Goal: Task Accomplishment & Management: Use online tool/utility

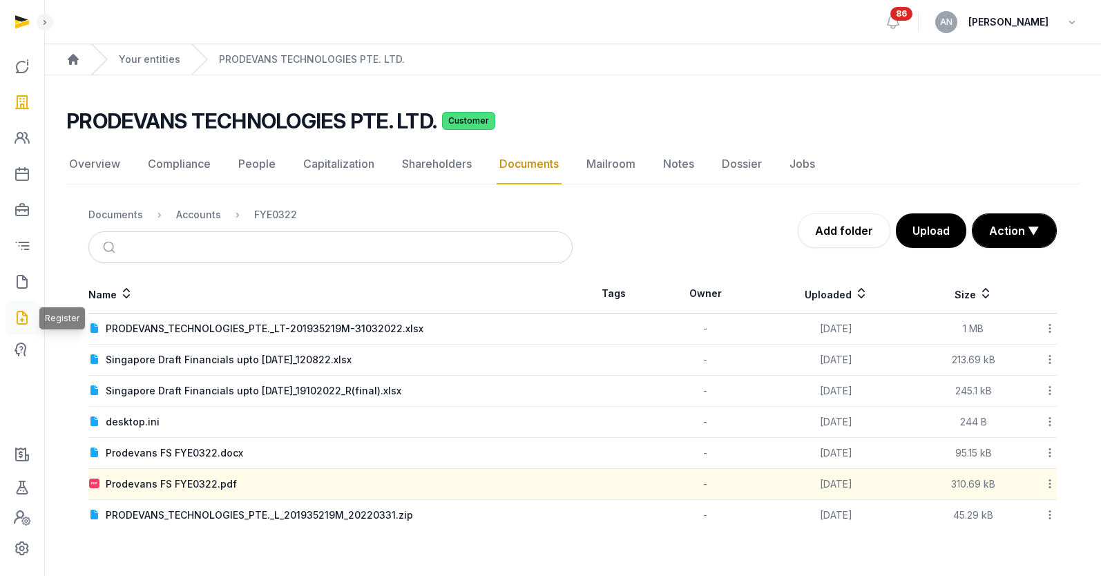
click at [28, 316] on icon at bounding box center [22, 318] width 17 height 22
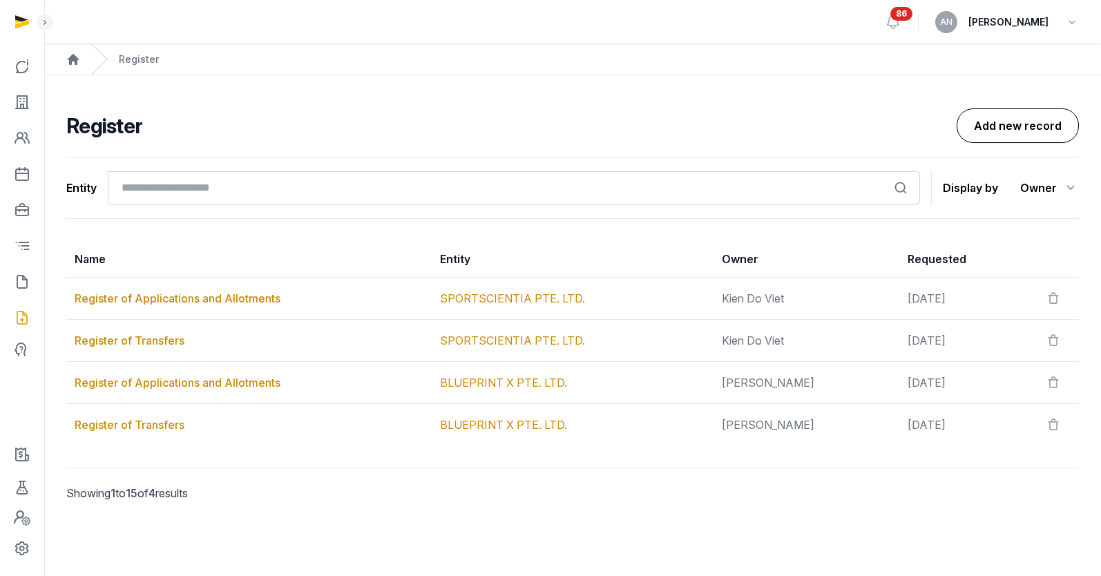
click at [1030, 132] on link "Add new record" at bounding box center [1017, 125] width 122 height 35
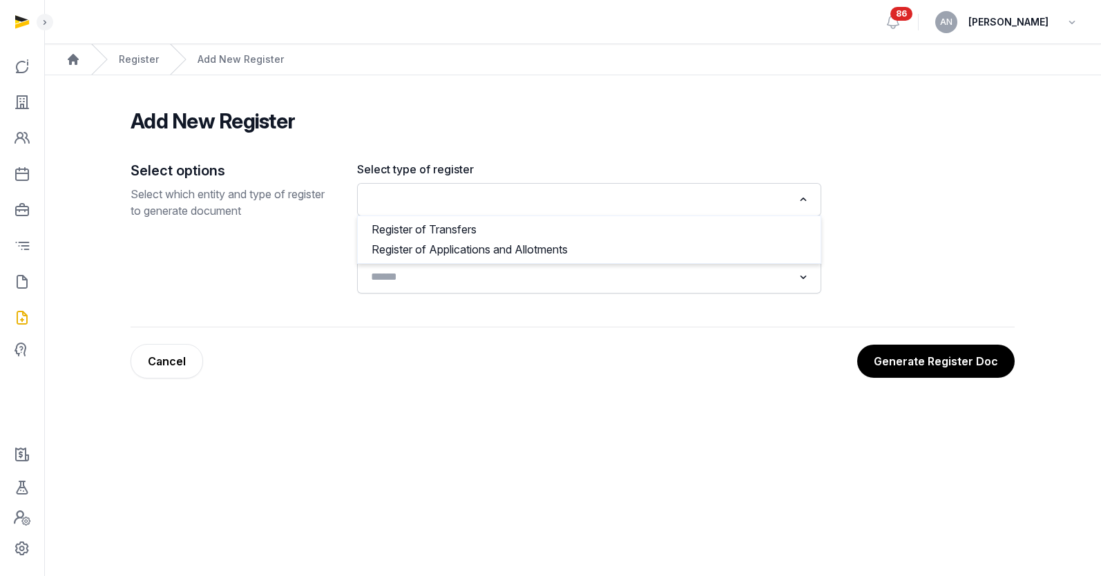
click at [543, 207] on input "Search for option" at bounding box center [578, 199] width 427 height 19
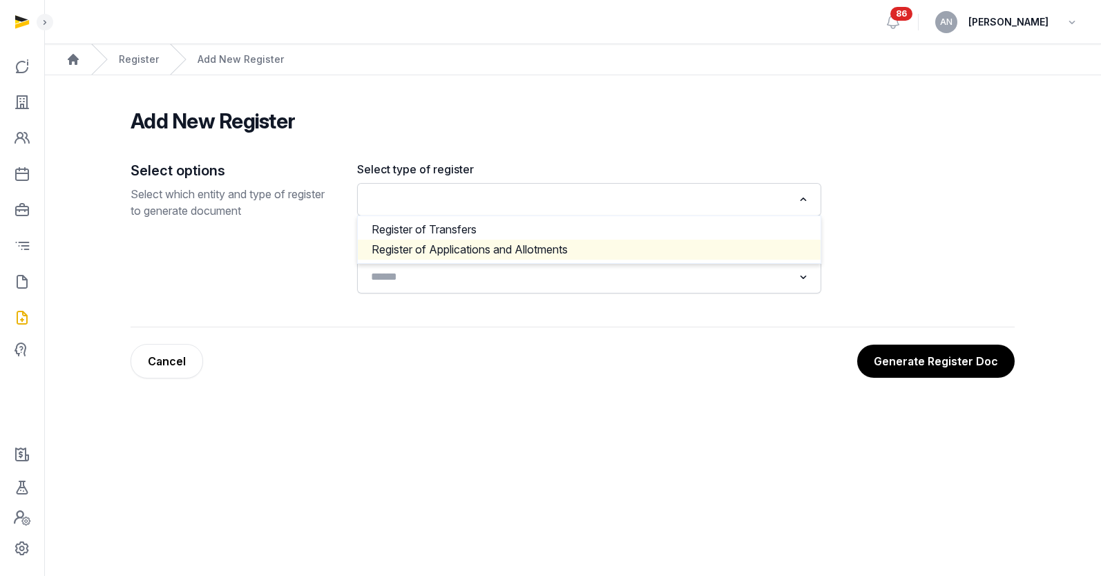
click at [559, 308] on div "Select options Select which entity and type of register to generate document Se…" at bounding box center [573, 244] width 884 height 166
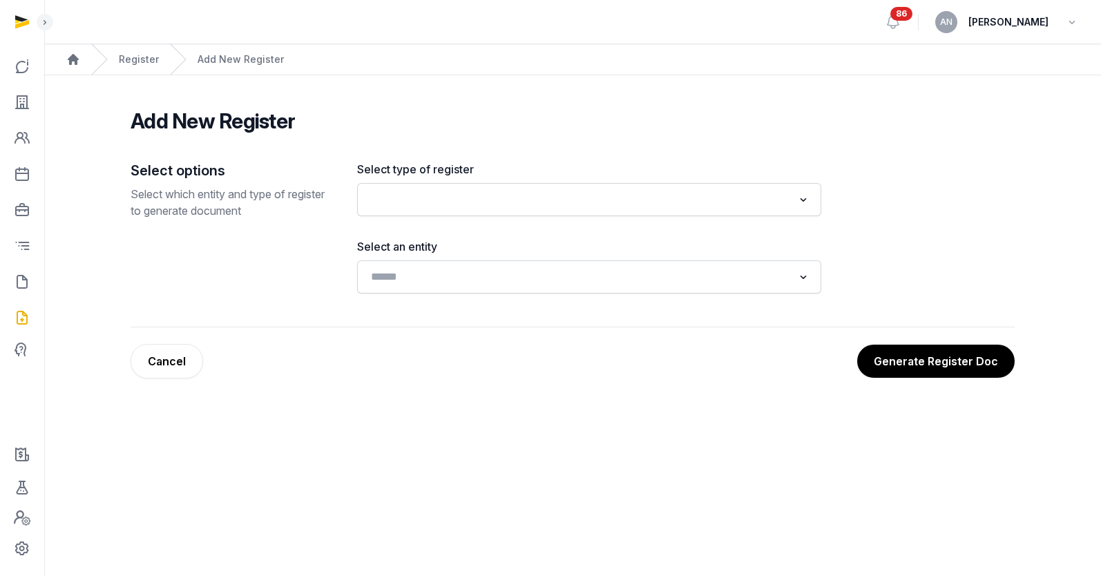
click at [108, 61] on div "Register" at bounding box center [125, 59] width 68 height 30
click at [116, 59] on div "Register" at bounding box center [125, 59] width 68 height 30
click at [34, 110] on link at bounding box center [22, 102] width 33 height 33
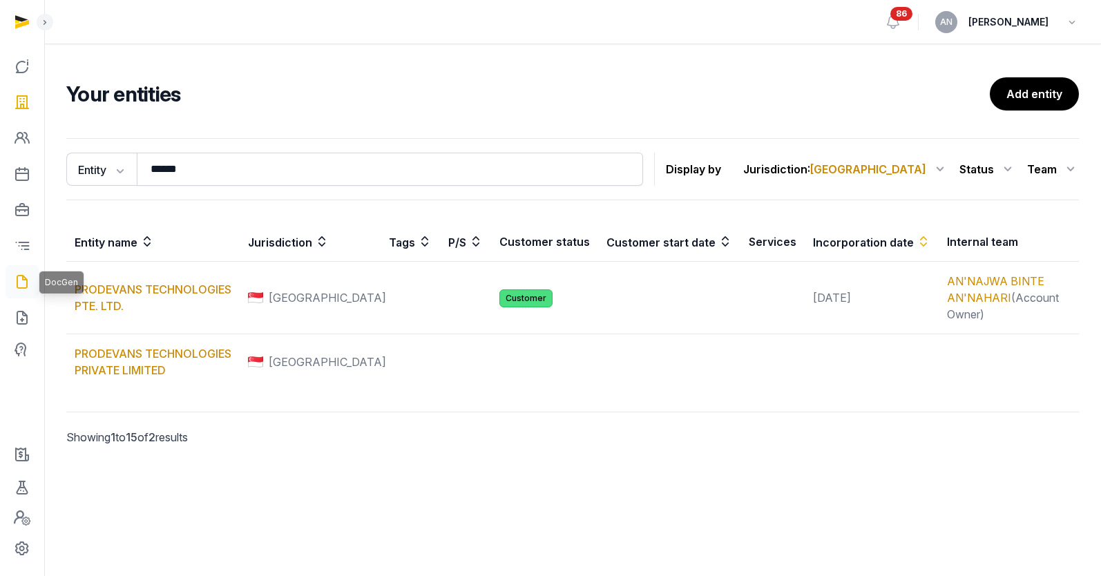
click at [27, 276] on icon at bounding box center [22, 282] width 17 height 22
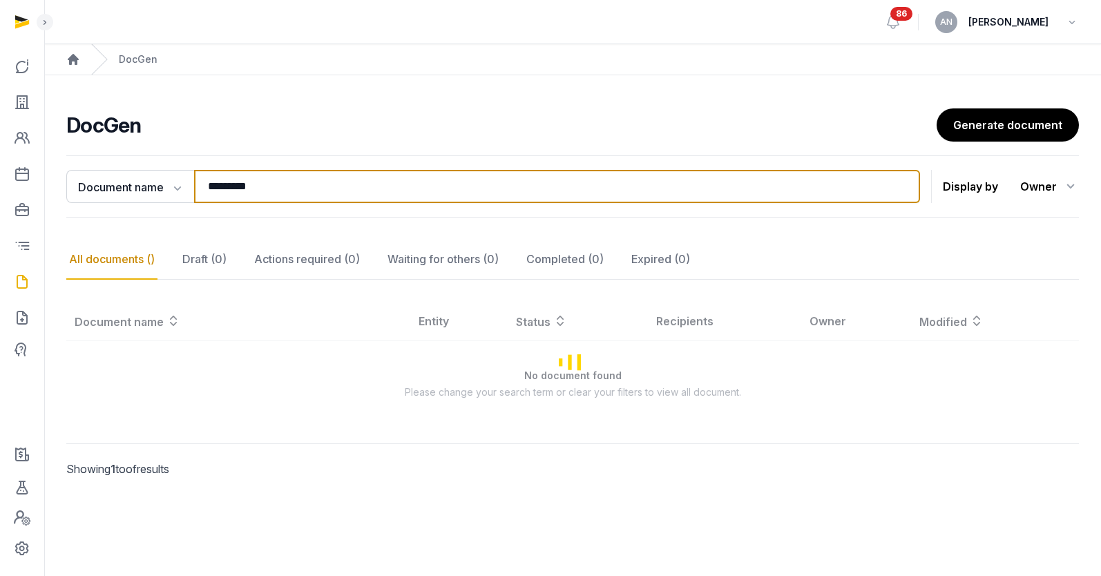
click at [282, 186] on input "*********" at bounding box center [557, 186] width 726 height 33
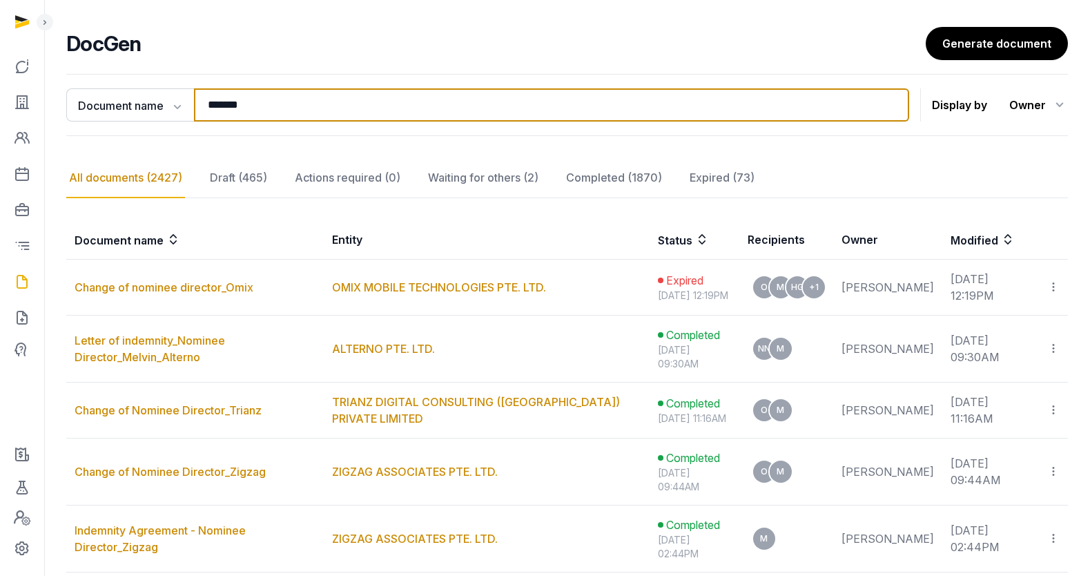
scroll to position [162, 0]
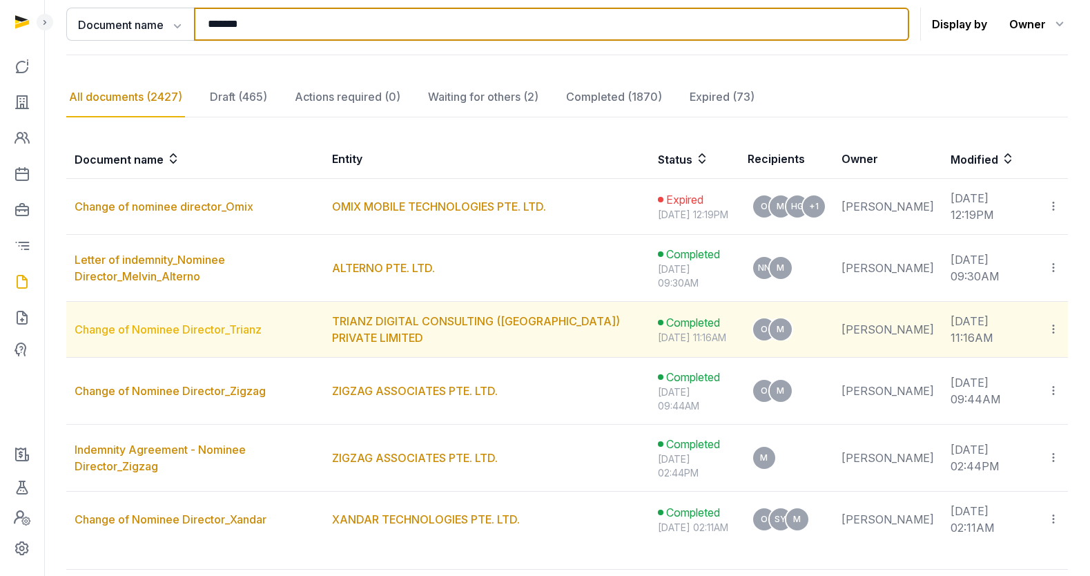
type input "*******"
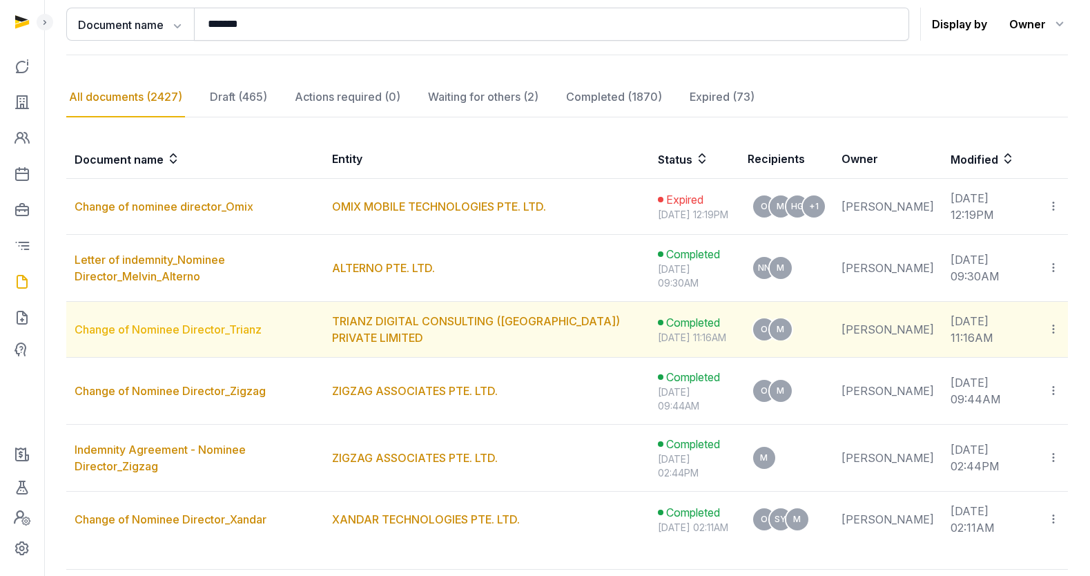
click at [164, 336] on link "Change of Nominee Director_Trianz" at bounding box center [168, 329] width 187 height 14
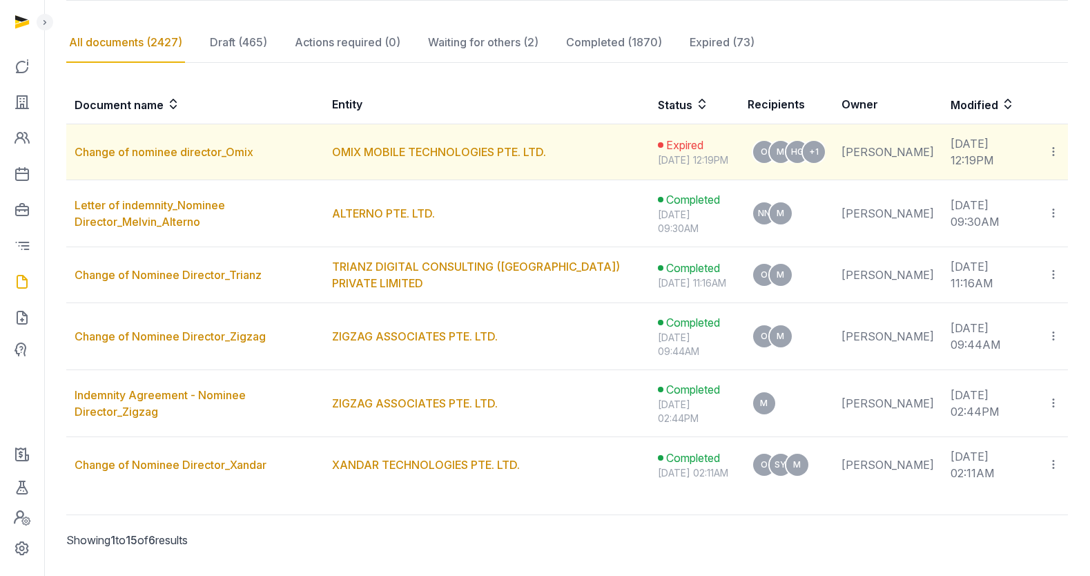
scroll to position [214, 0]
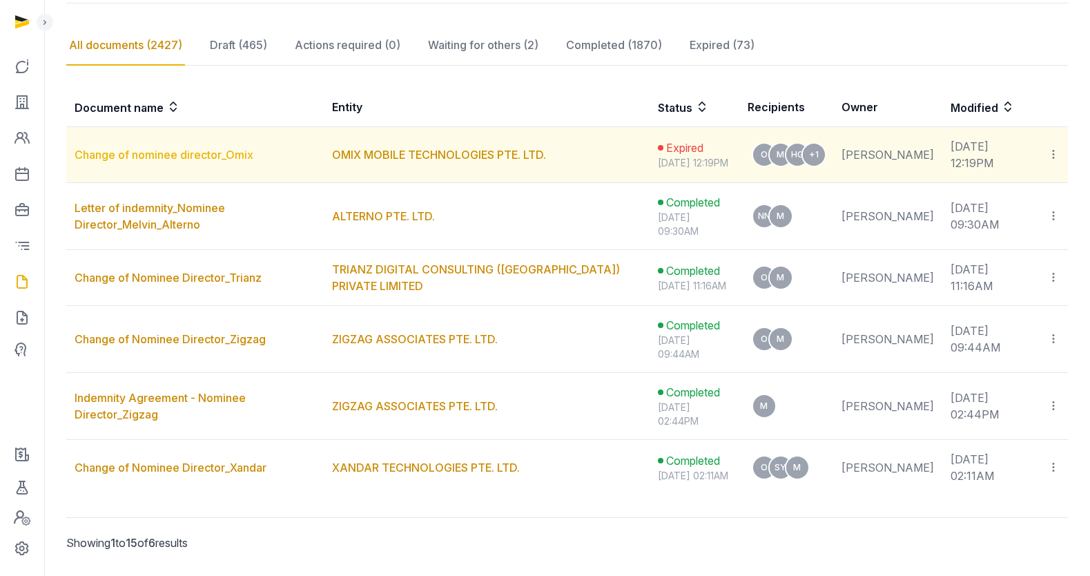
click at [203, 156] on link "Change of nominee director_Omix" at bounding box center [164, 155] width 179 height 14
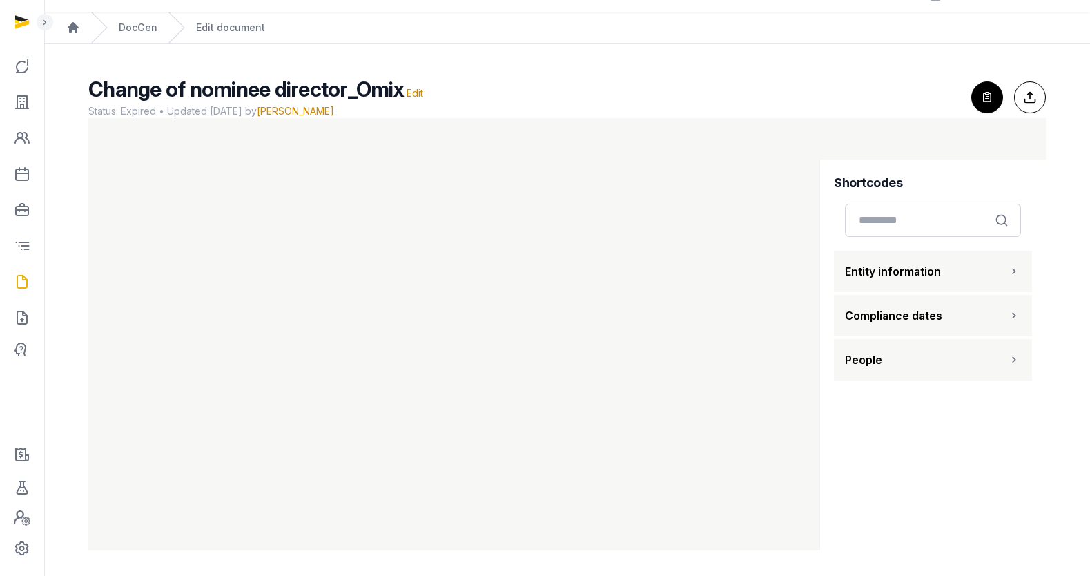
scroll to position [34, 0]
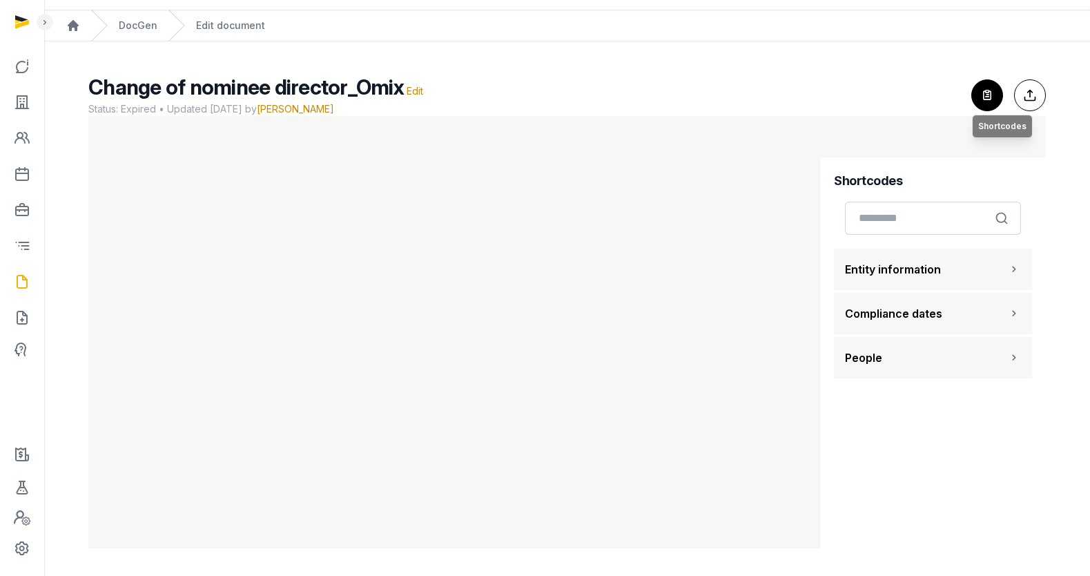
click at [994, 88] on icon "button" at bounding box center [987, 95] width 30 height 30
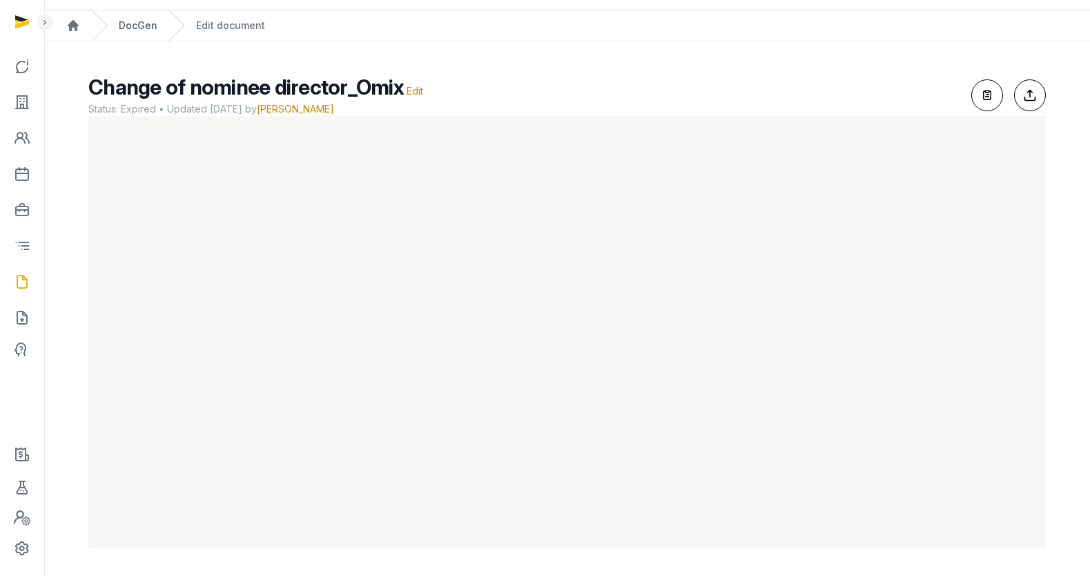
click at [149, 29] on link "DocGen" at bounding box center [138, 26] width 39 height 14
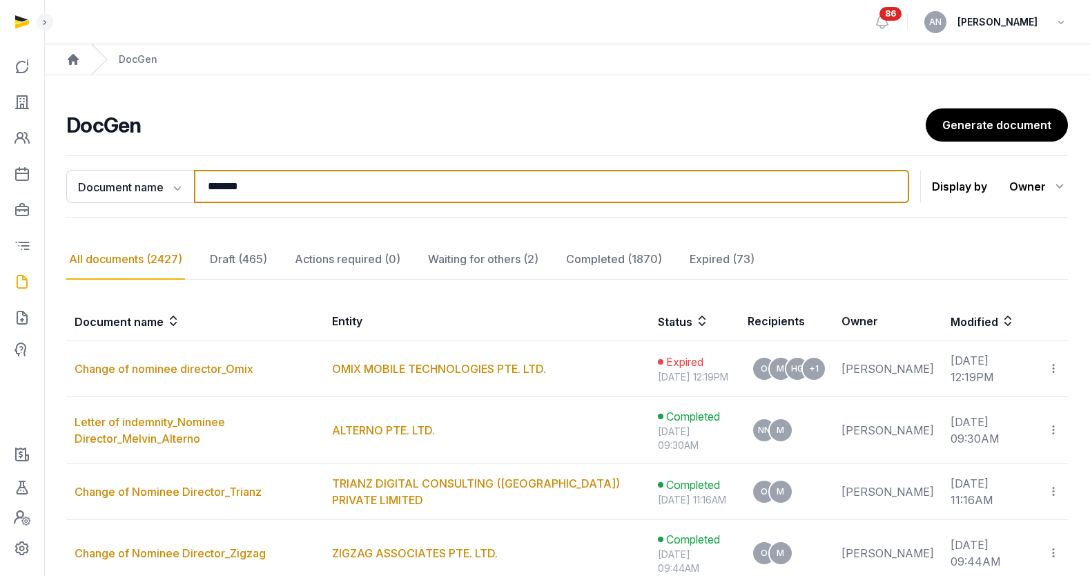
click at [447, 195] on input "*******" at bounding box center [551, 186] width 715 height 33
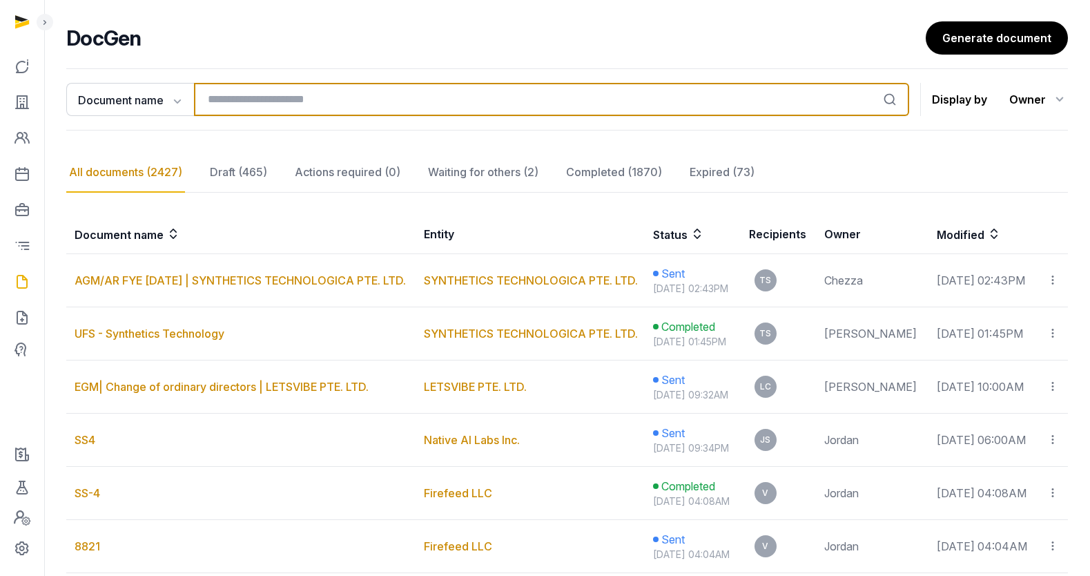
scroll to position [96, 0]
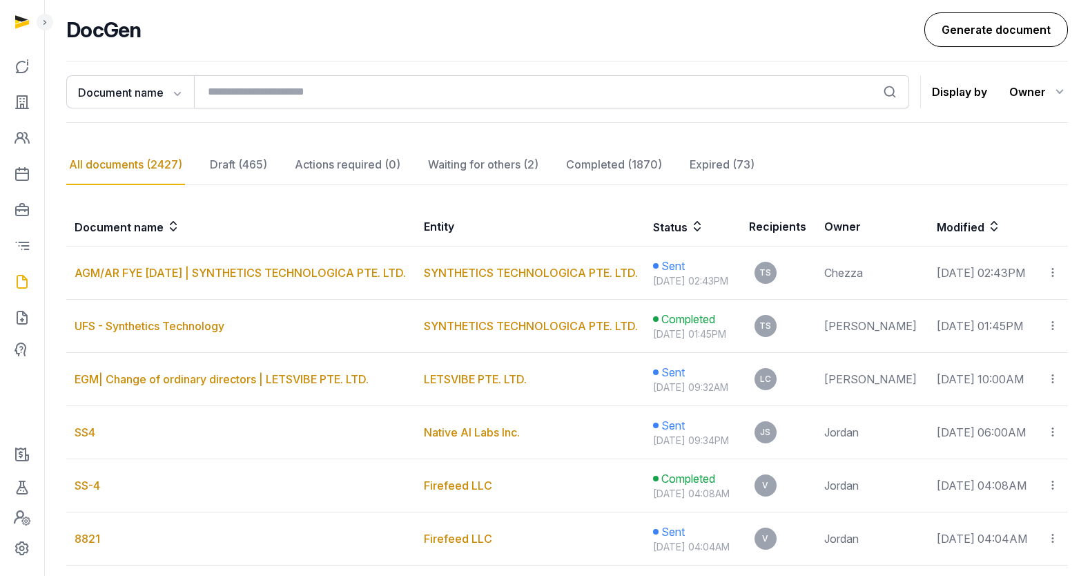
click at [982, 23] on link "Generate document" at bounding box center [997, 29] width 144 height 35
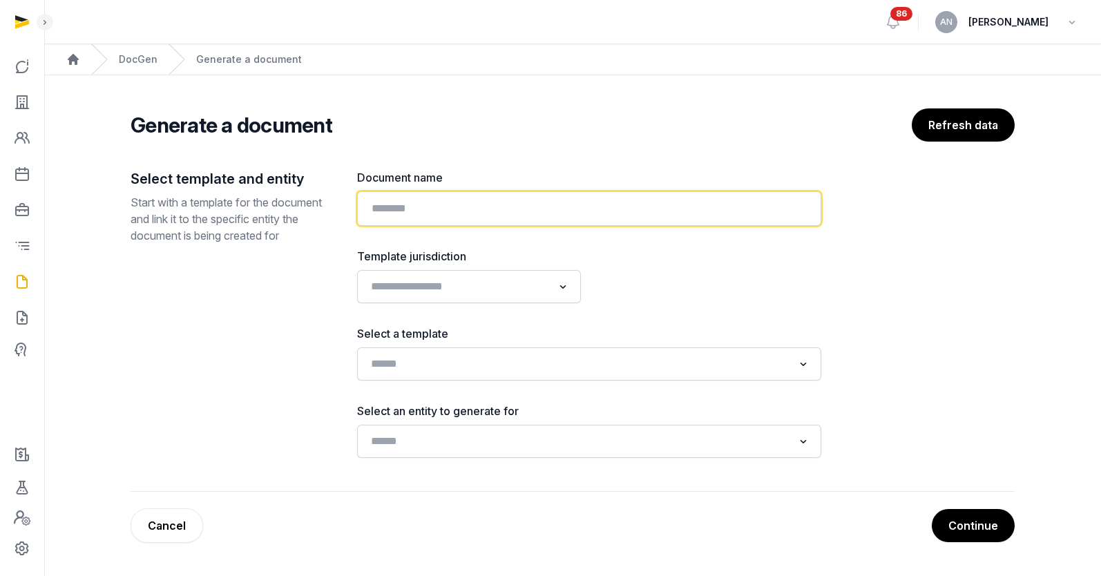
click at [402, 218] on input "text" at bounding box center [589, 208] width 464 height 35
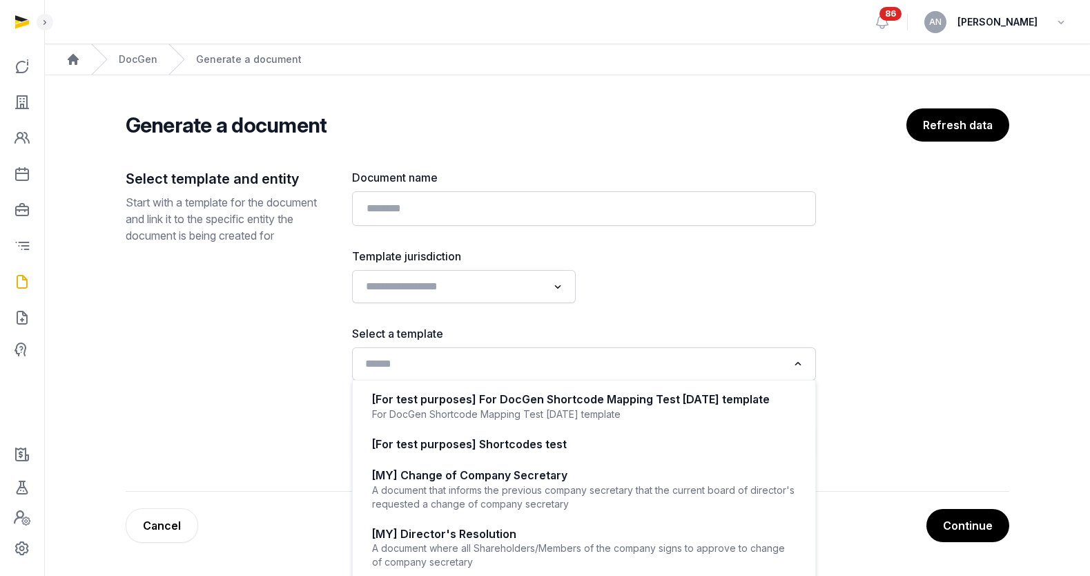
click at [393, 363] on input "Search for option" at bounding box center [573, 363] width 427 height 19
click at [416, 298] on div "Loading..." at bounding box center [464, 286] width 210 height 25
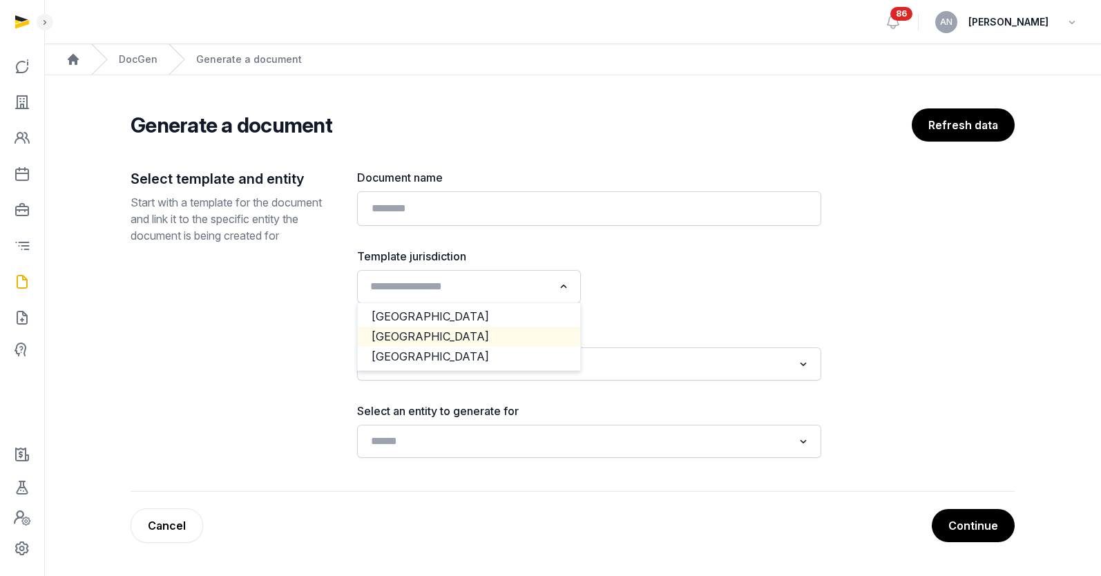
click at [407, 333] on li "[GEOGRAPHIC_DATA]" at bounding box center [469, 337] width 222 height 20
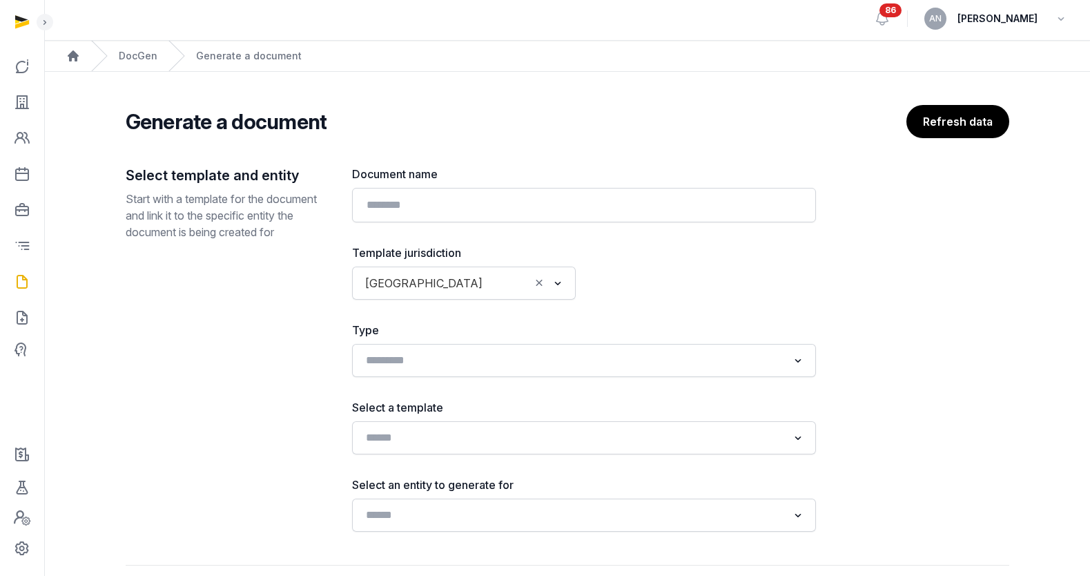
scroll to position [9, 0]
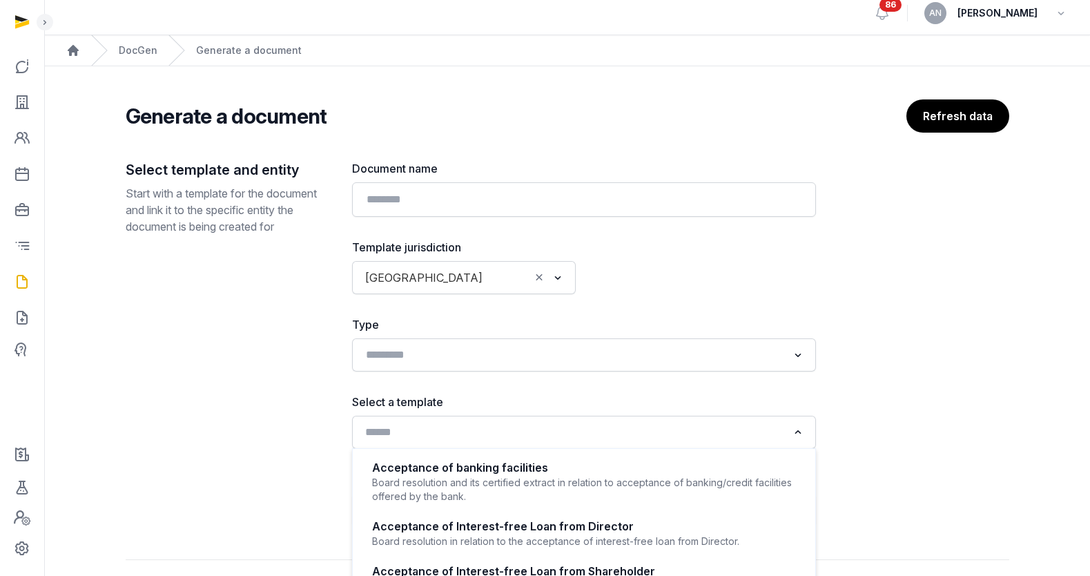
click at [405, 426] on input "Search for option" at bounding box center [573, 432] width 427 height 19
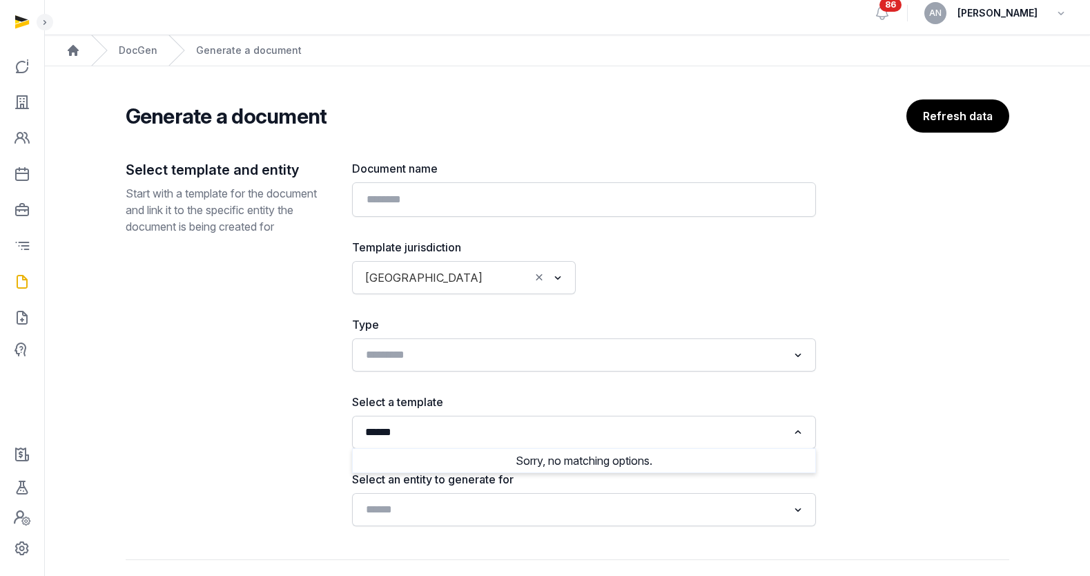
type input "*******"
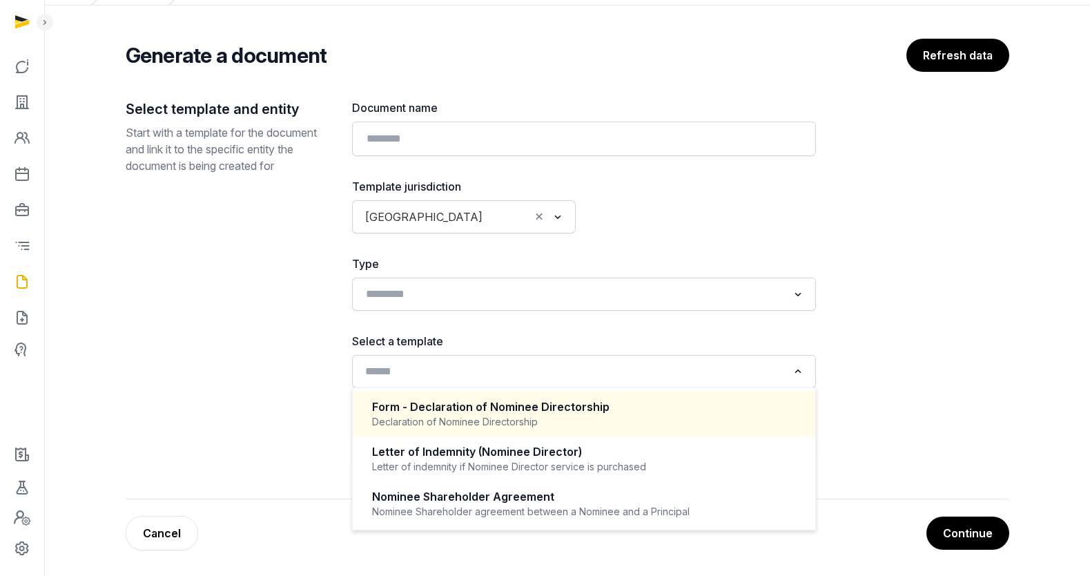
scroll to position [72, 0]
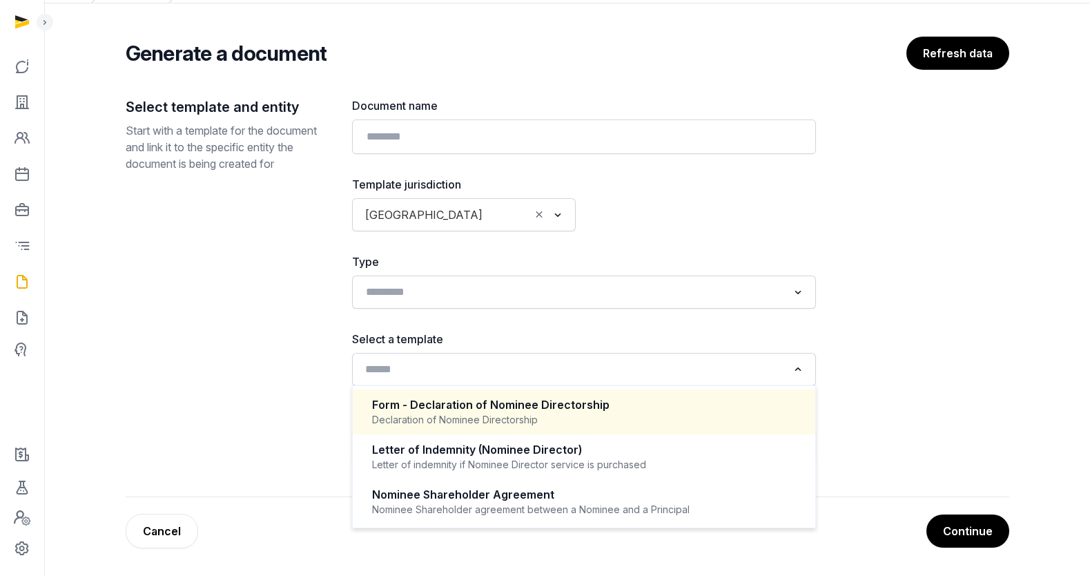
click at [502, 417] on div "Declaration of Nominee Directorship" at bounding box center [584, 420] width 424 height 14
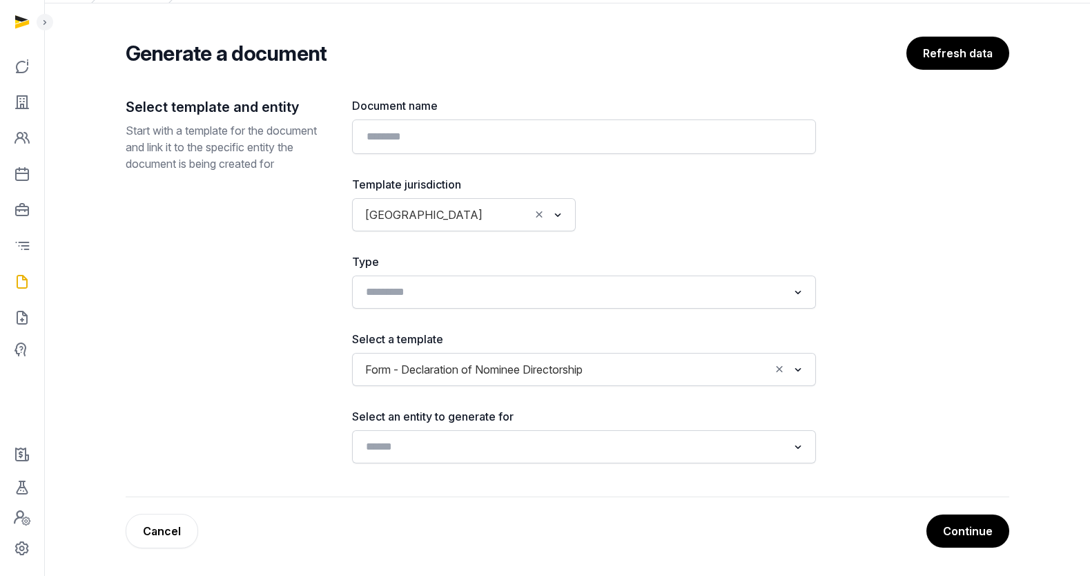
click at [925, 336] on div "Select template and entity Start with a template for the document and link it t…" at bounding box center [568, 297] width 884 height 400
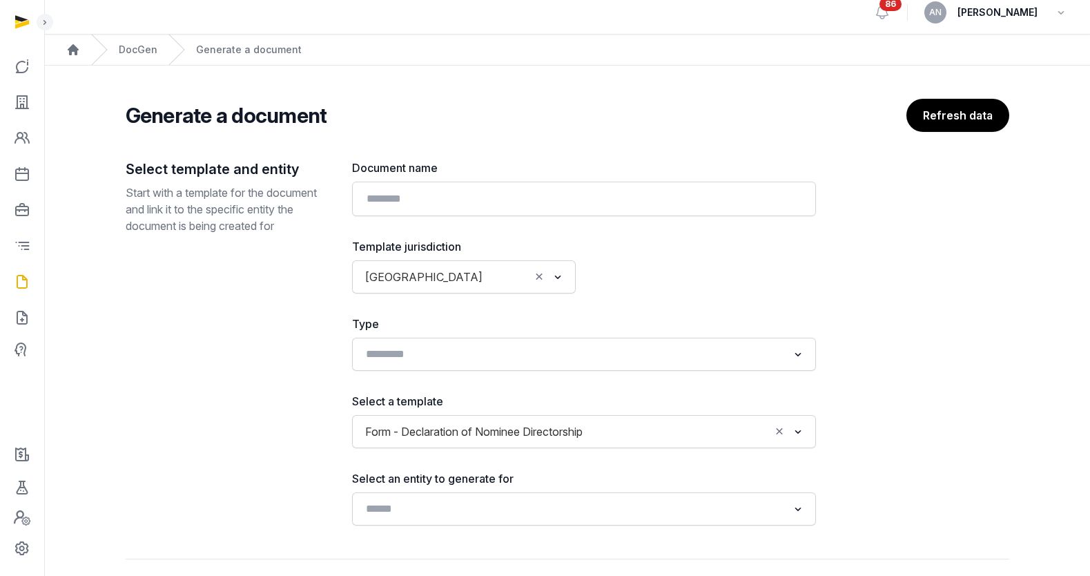
scroll to position [0, 0]
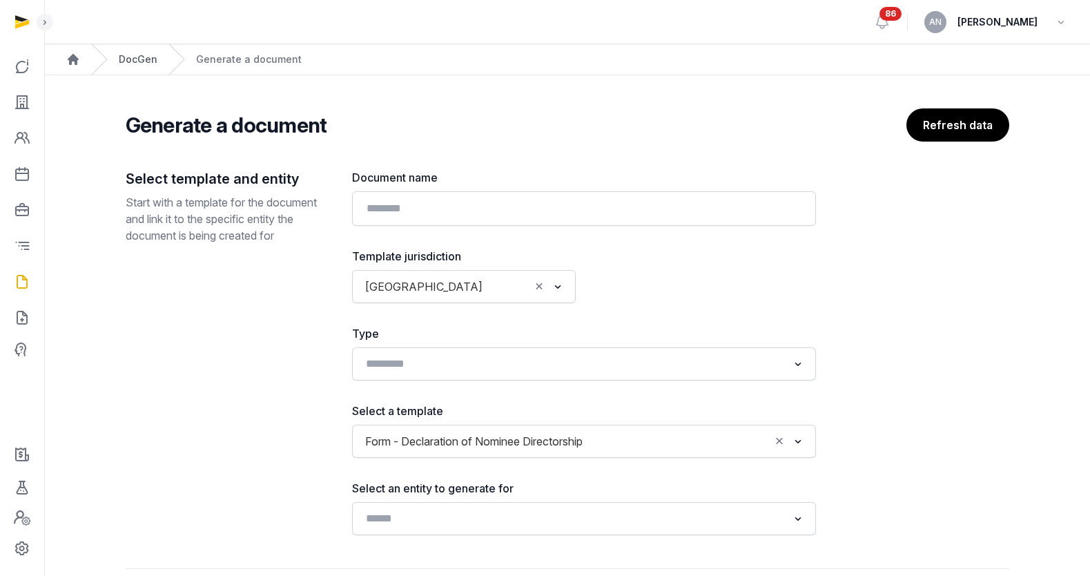
click at [137, 66] on link "DocGen" at bounding box center [138, 59] width 39 height 14
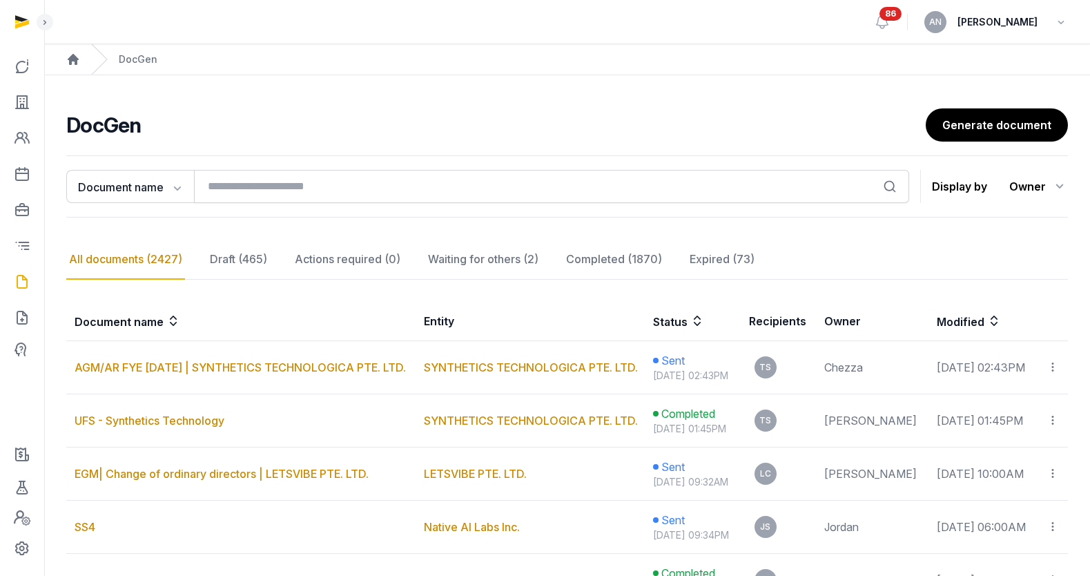
drag, startPoint x: 517, startPoint y: 118, endPoint x: 550, endPoint y: 118, distance: 33.1
click at [520, 119] on h2 "DocGen" at bounding box center [496, 125] width 860 height 25
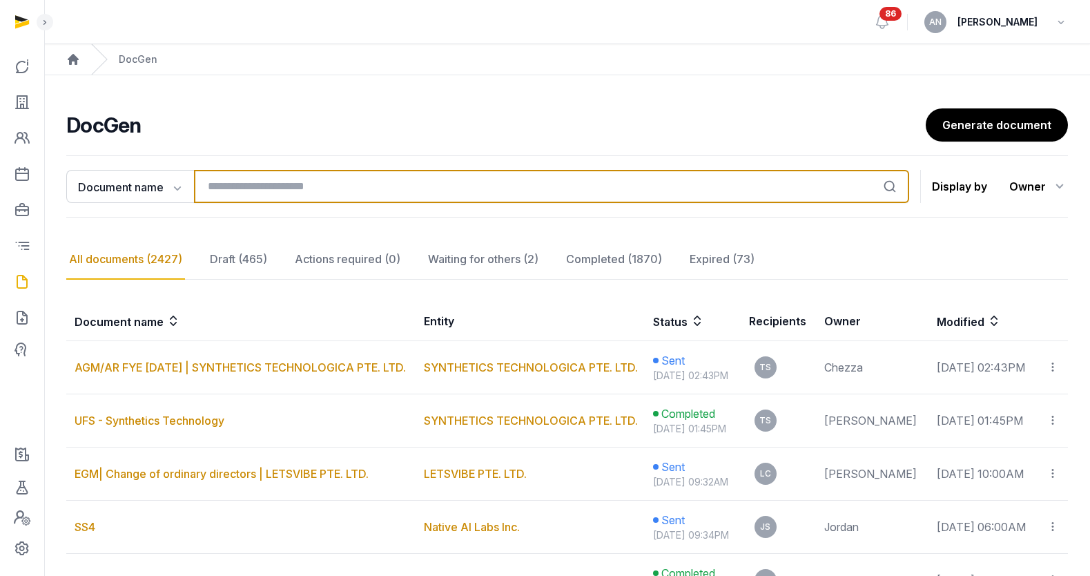
click at [276, 180] on input "search" at bounding box center [551, 186] width 715 height 33
click at [265, 186] on input "search" at bounding box center [551, 186] width 715 height 33
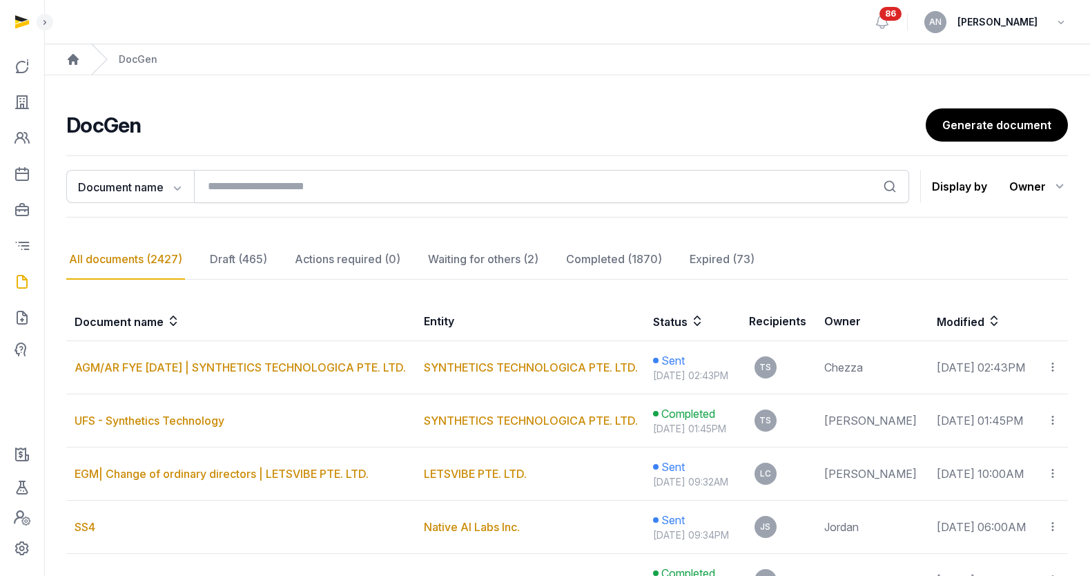
click at [166, 158] on div "Document name Document name Entity Recipient Search Display by Owner All member…" at bounding box center [567, 186] width 1002 height 62
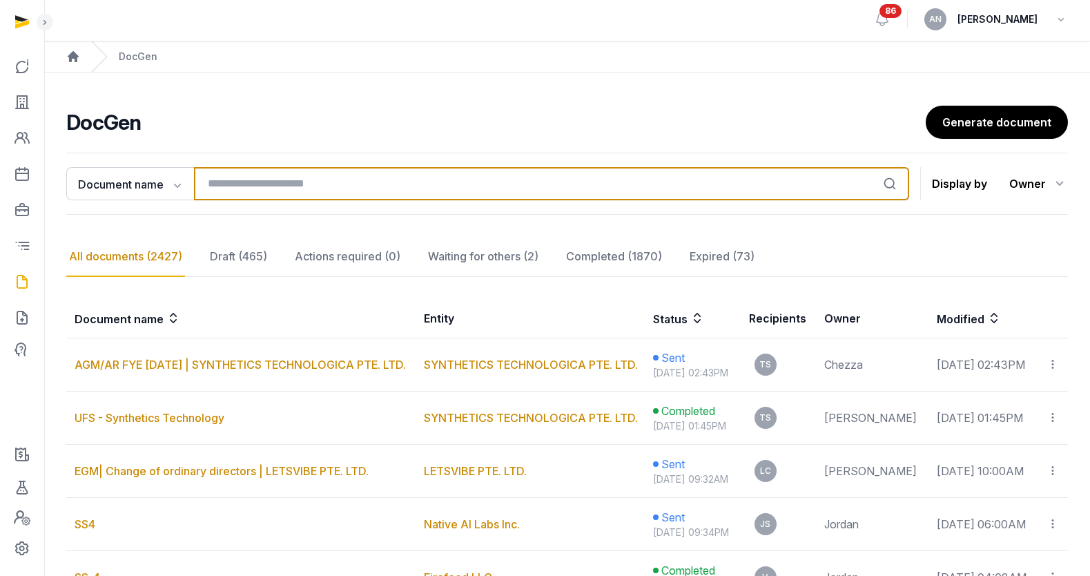
click at [289, 173] on input "search" at bounding box center [551, 183] width 715 height 33
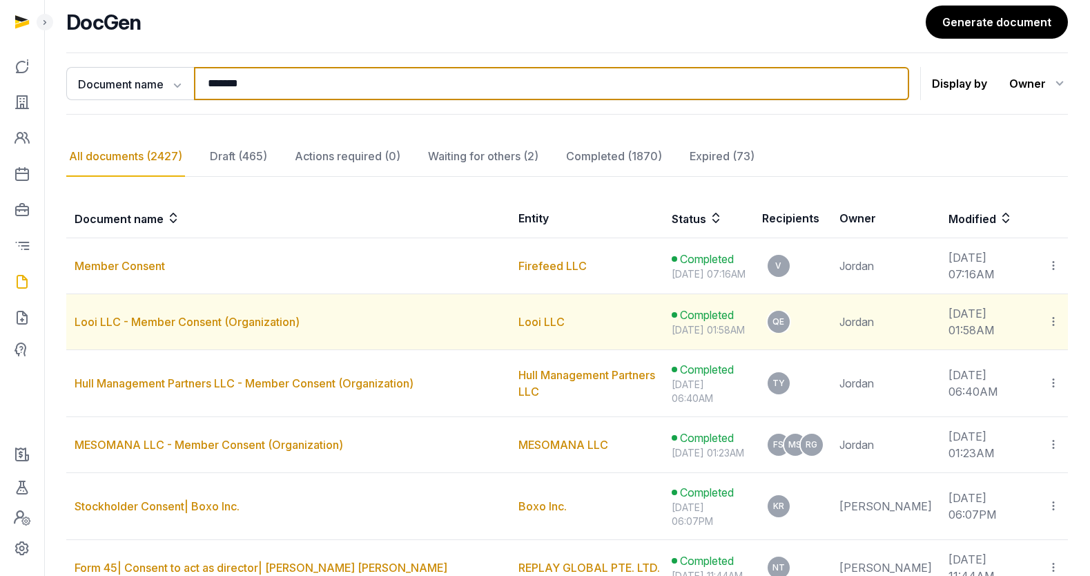
scroll to position [166, 0]
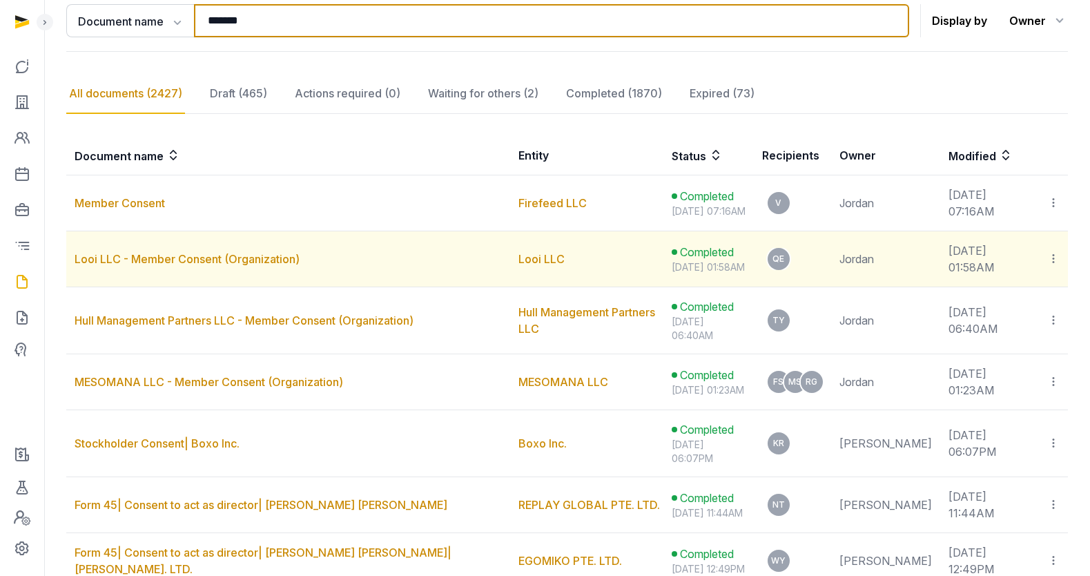
type input "*"
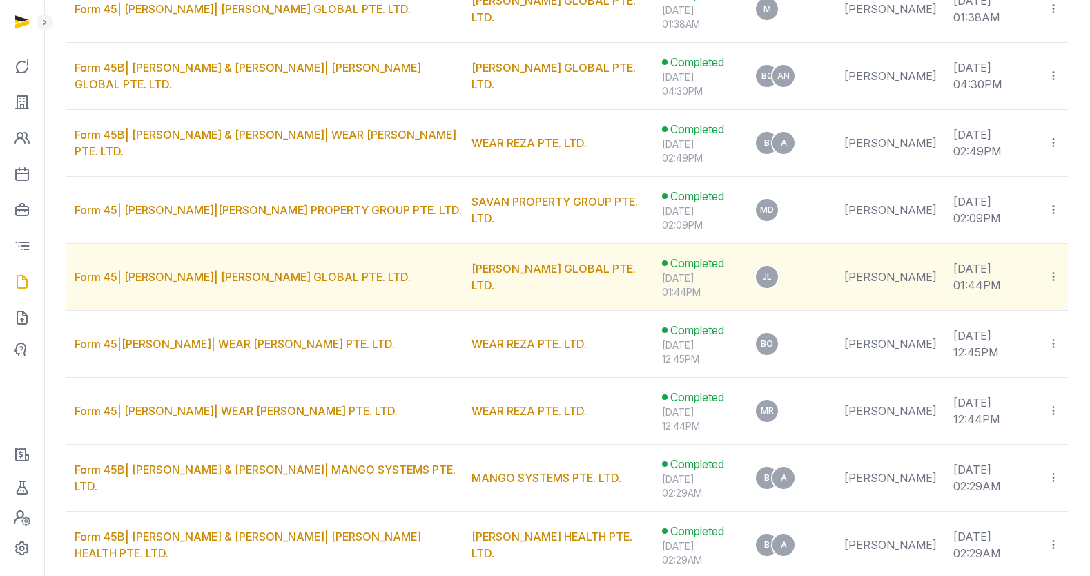
scroll to position [628, 0]
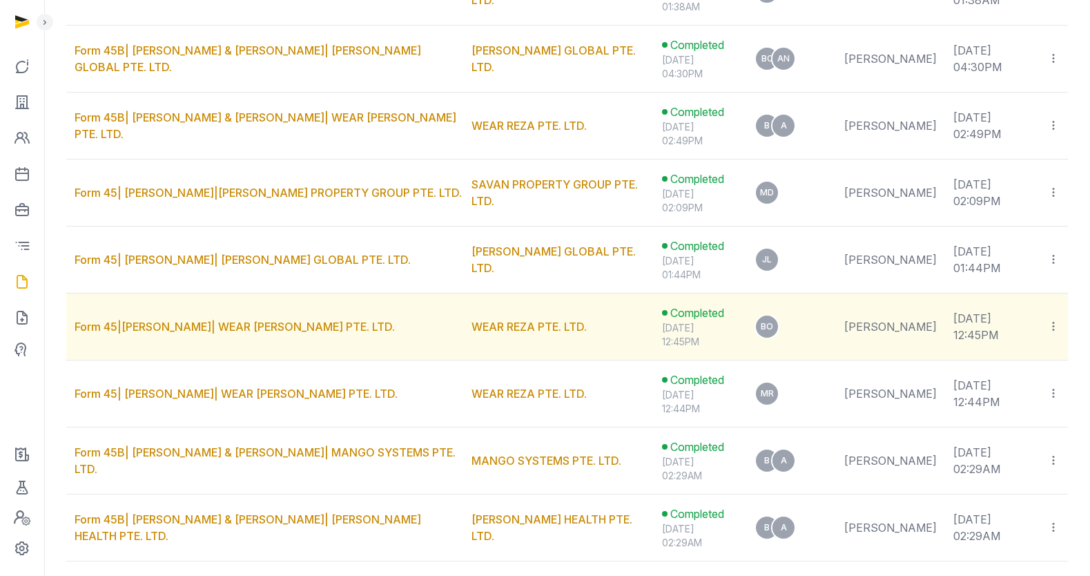
type input "**"
click at [225, 333] on td "Form 45|[PERSON_NAME]| WEAR [PERSON_NAME] PTE. LTD." at bounding box center [264, 326] width 397 height 67
click at [223, 334] on link "Form 45|[PERSON_NAME]| WEAR [PERSON_NAME] PTE. LTD." at bounding box center [235, 327] width 320 height 14
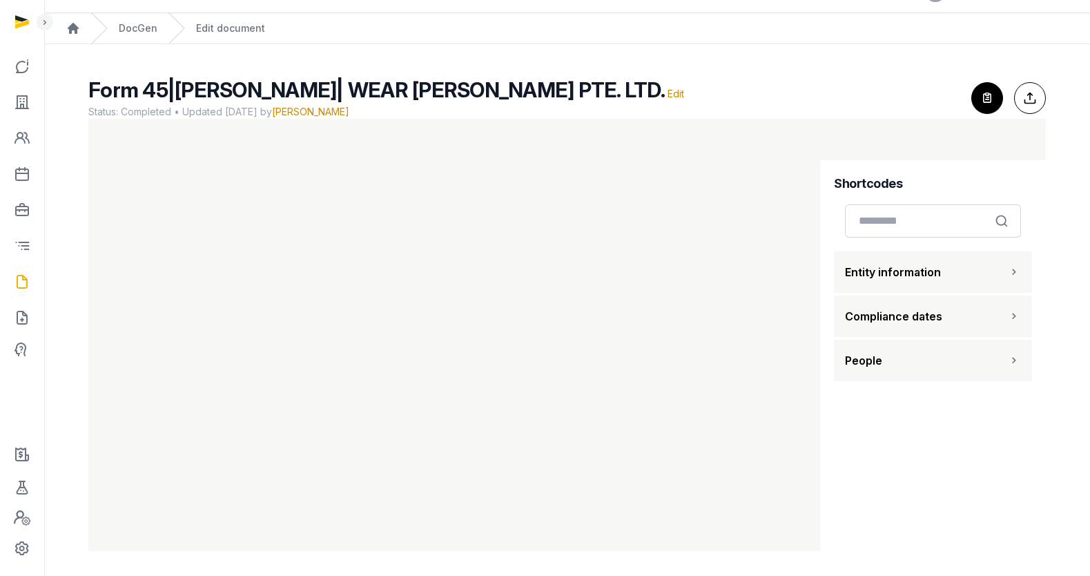
scroll to position [34, 0]
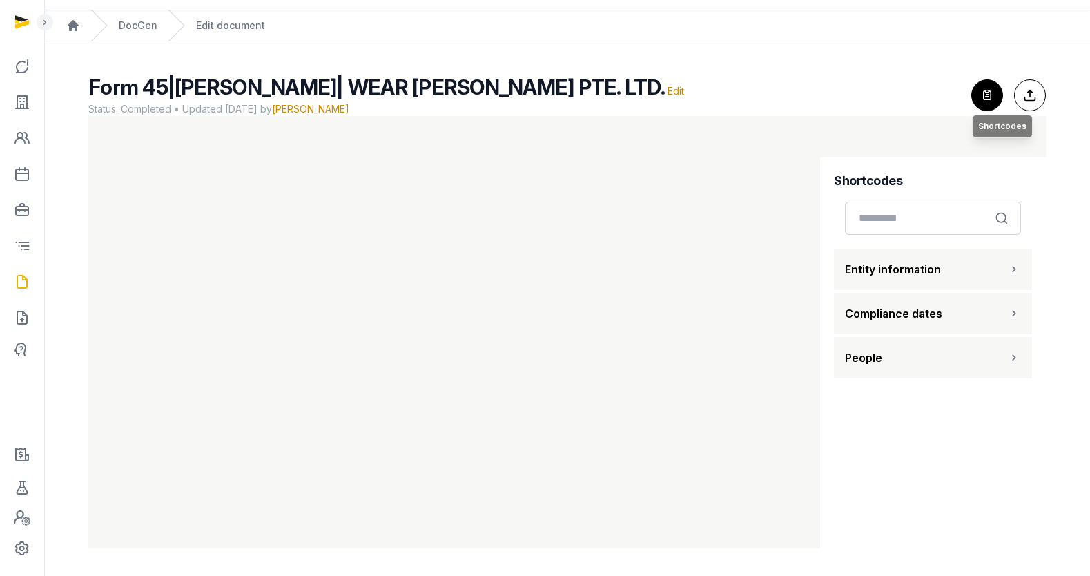
click at [991, 93] on icon "button" at bounding box center [987, 95] width 30 height 30
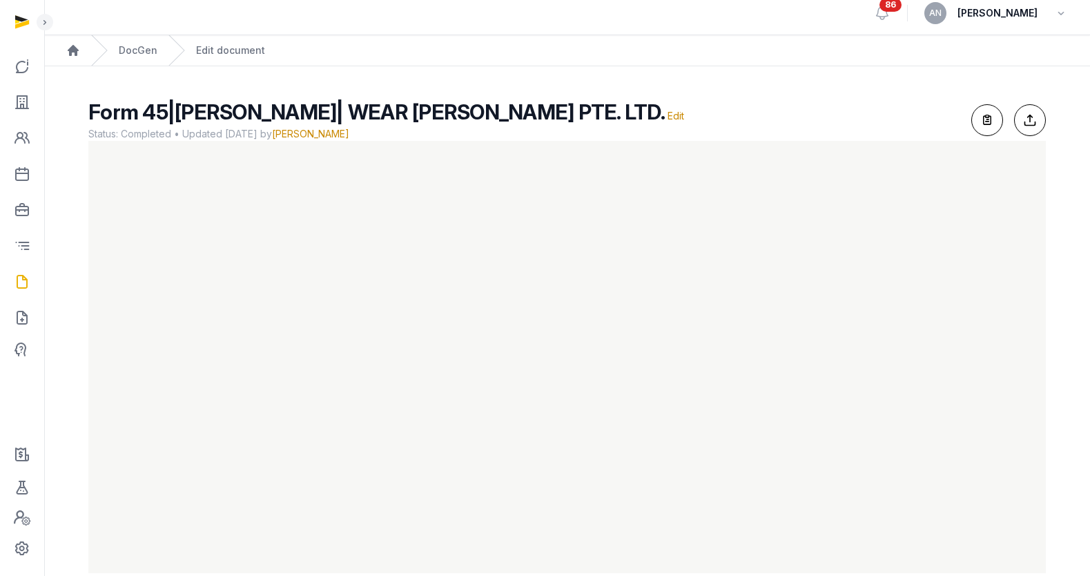
scroll to position [0, 0]
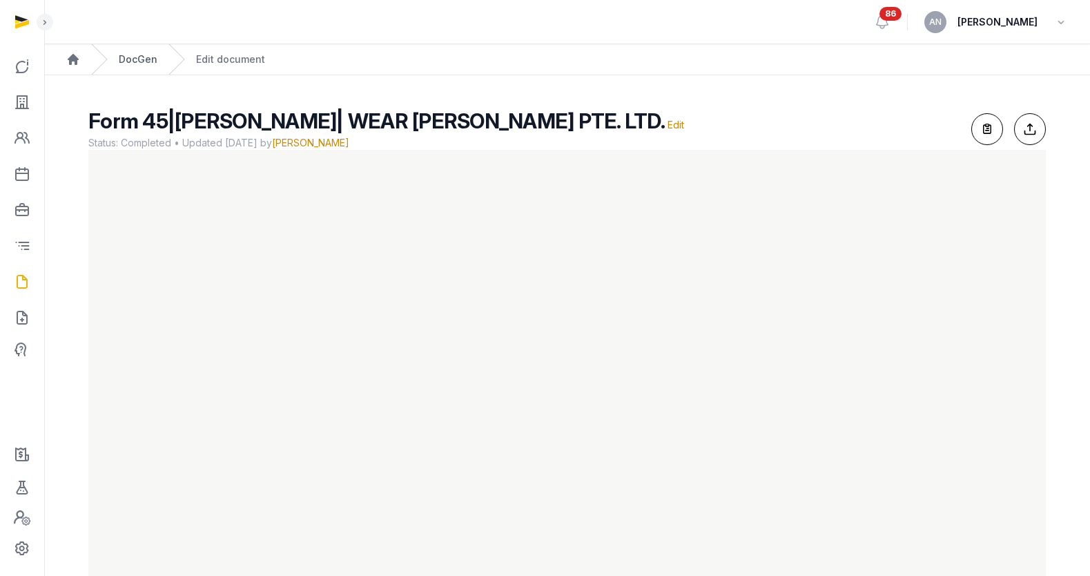
click at [144, 57] on link "DocGen" at bounding box center [138, 59] width 39 height 14
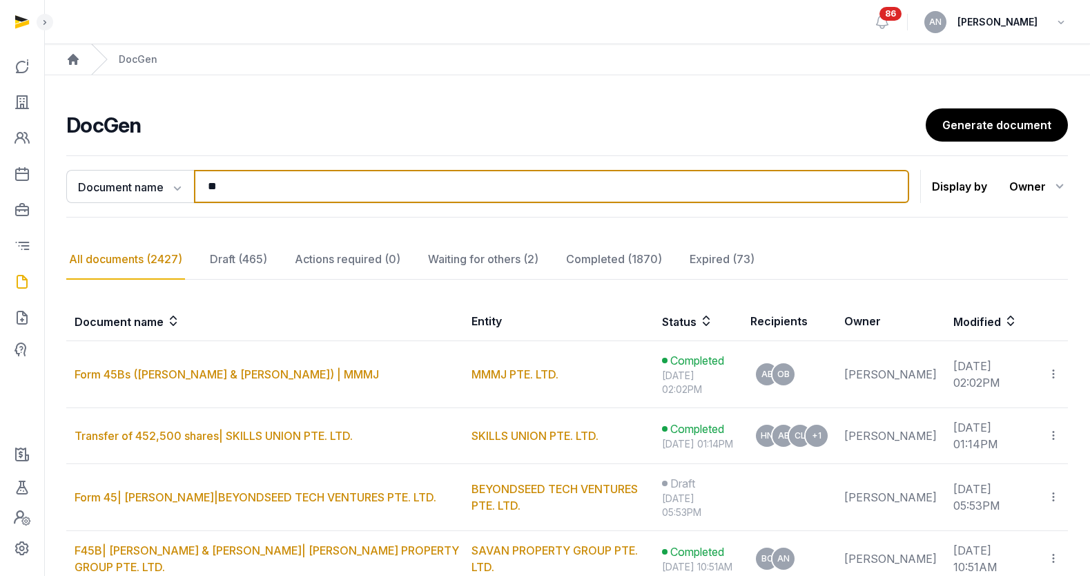
click at [350, 170] on input "**" at bounding box center [551, 186] width 715 height 33
click at [350, 171] on input "**" at bounding box center [551, 186] width 715 height 33
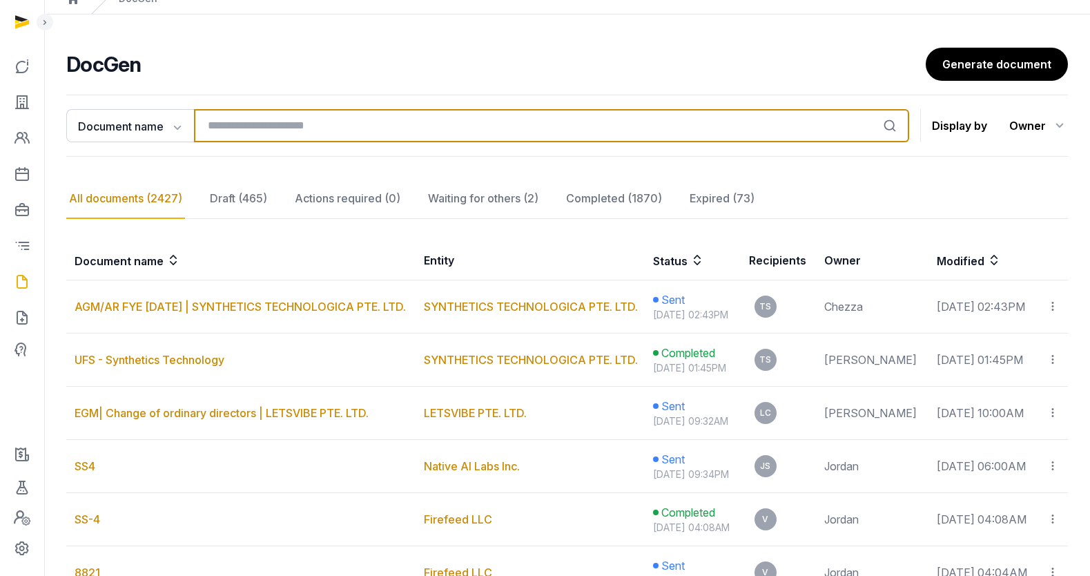
scroll to position [122, 0]
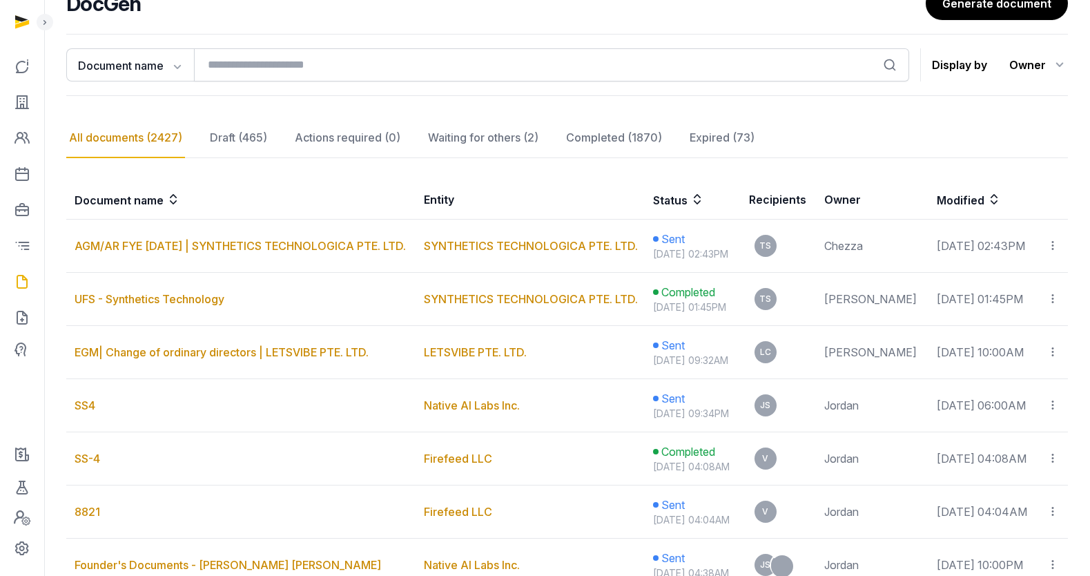
click at [131, 126] on div "All documents (2427)" at bounding box center [125, 138] width 119 height 40
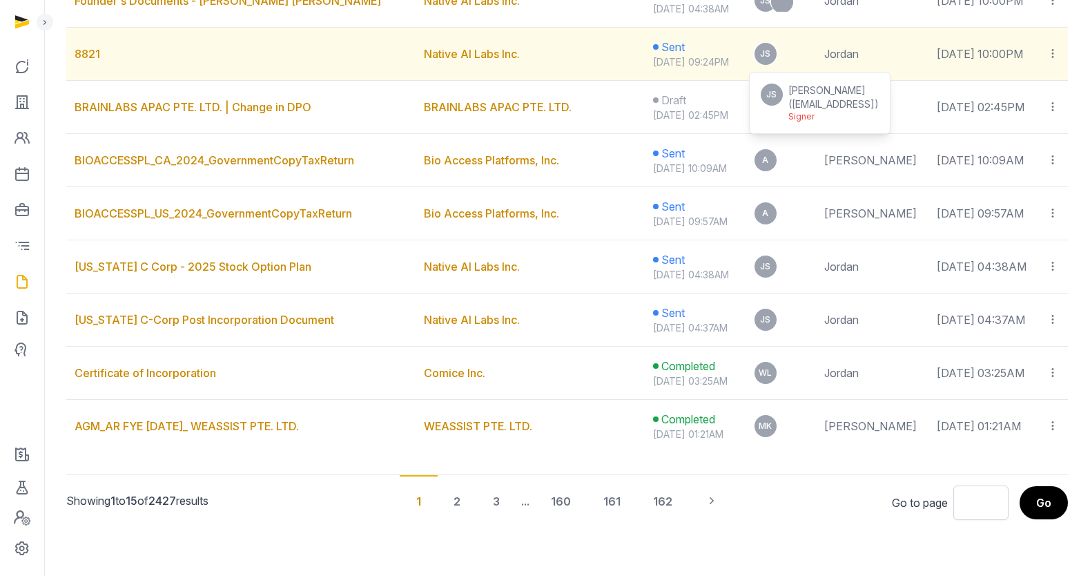
scroll to position [871, 0]
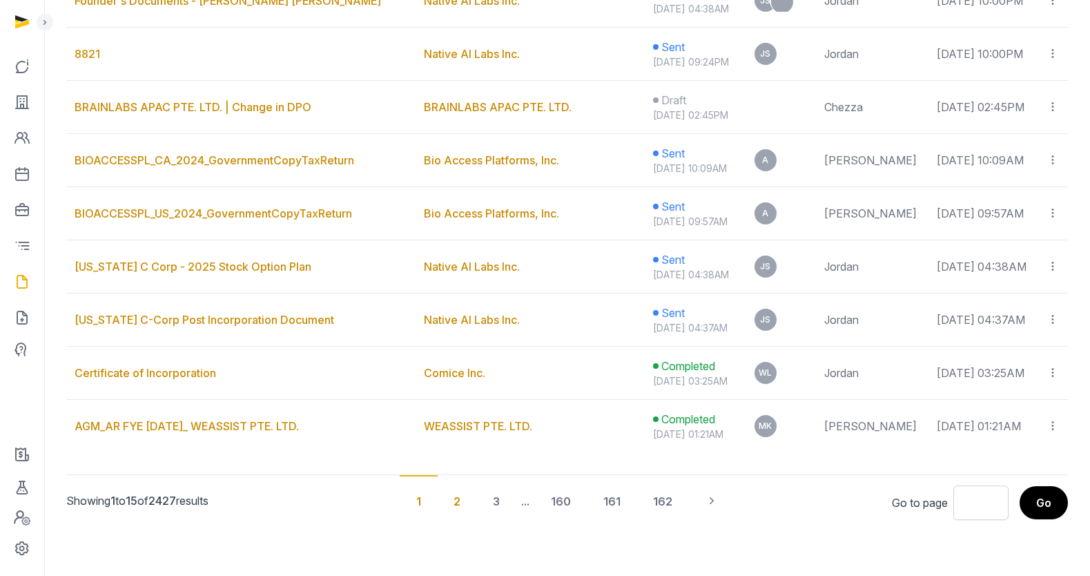
click at [457, 498] on div "2" at bounding box center [457, 500] width 40 height 51
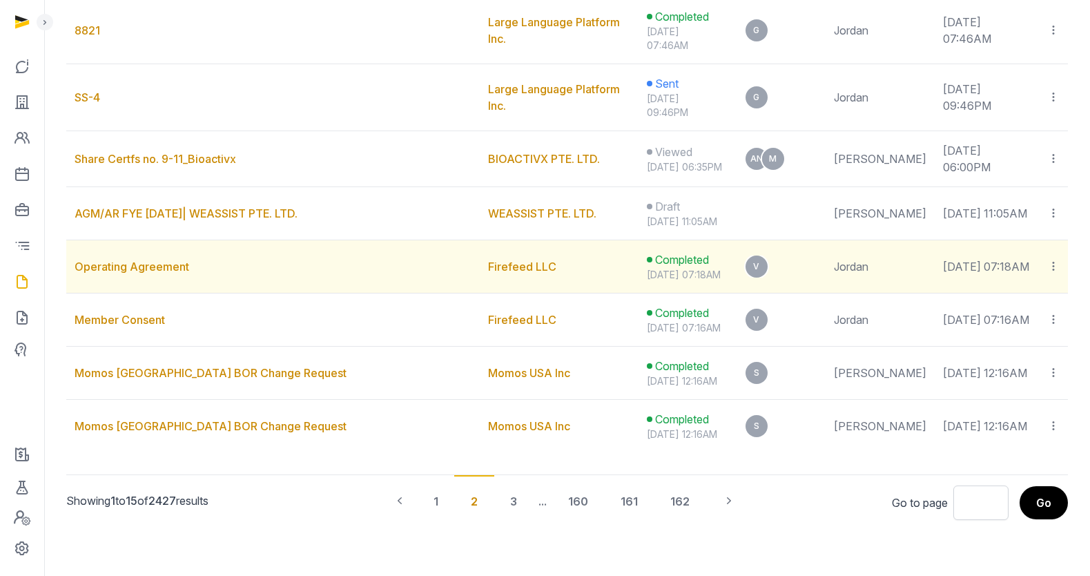
scroll to position [893, 0]
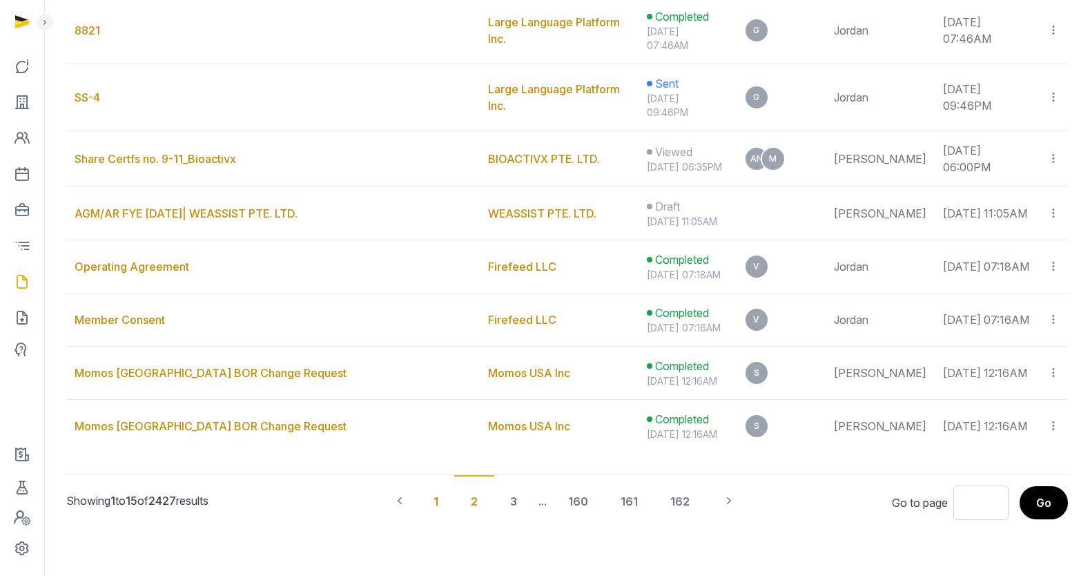
click at [428, 503] on div "1" at bounding box center [436, 500] width 38 height 51
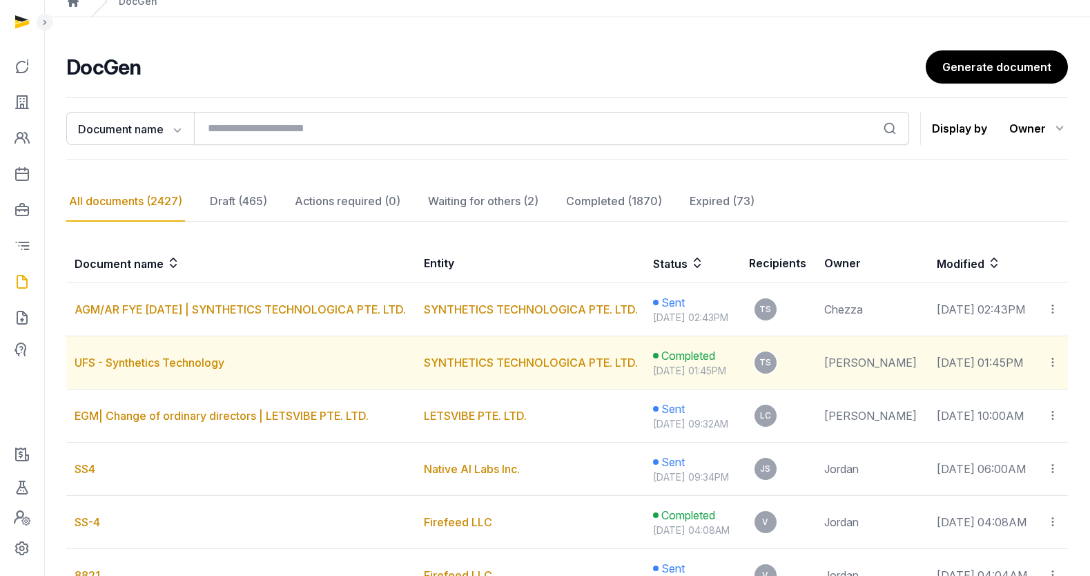
scroll to position [0, 0]
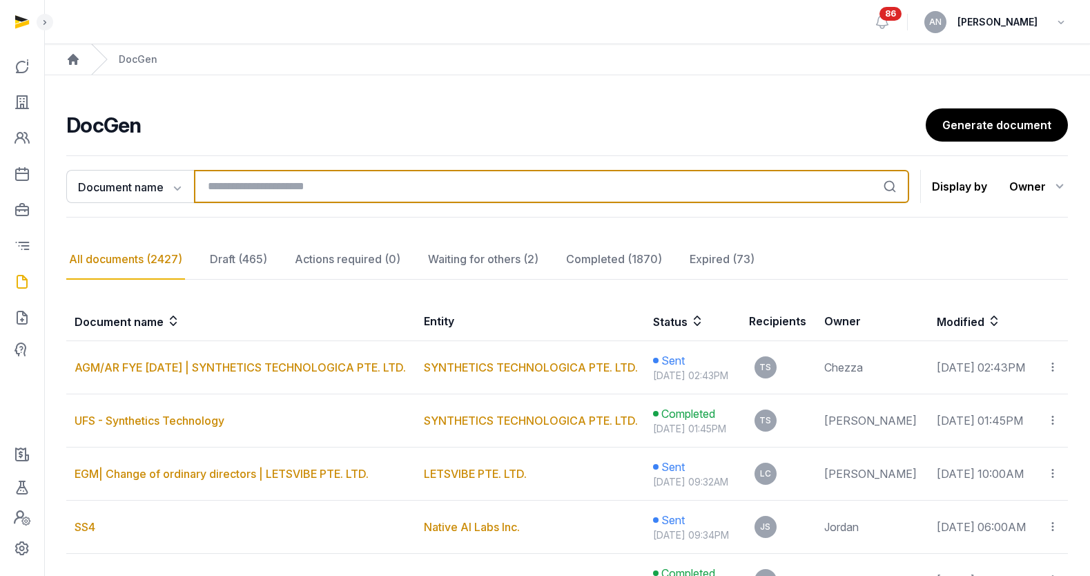
click at [269, 188] on input "search" at bounding box center [551, 186] width 715 height 33
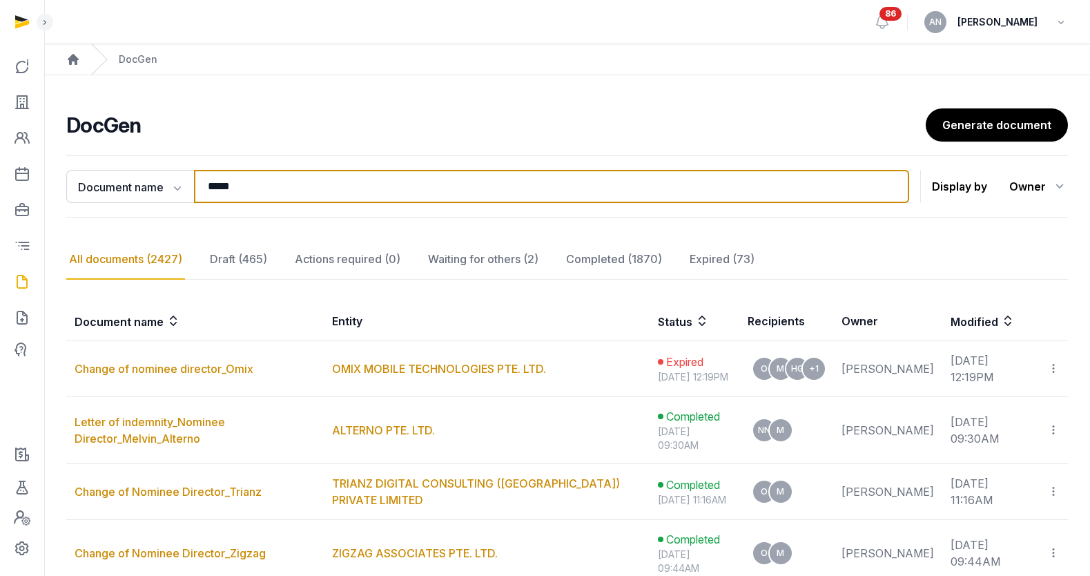
type input "*****"
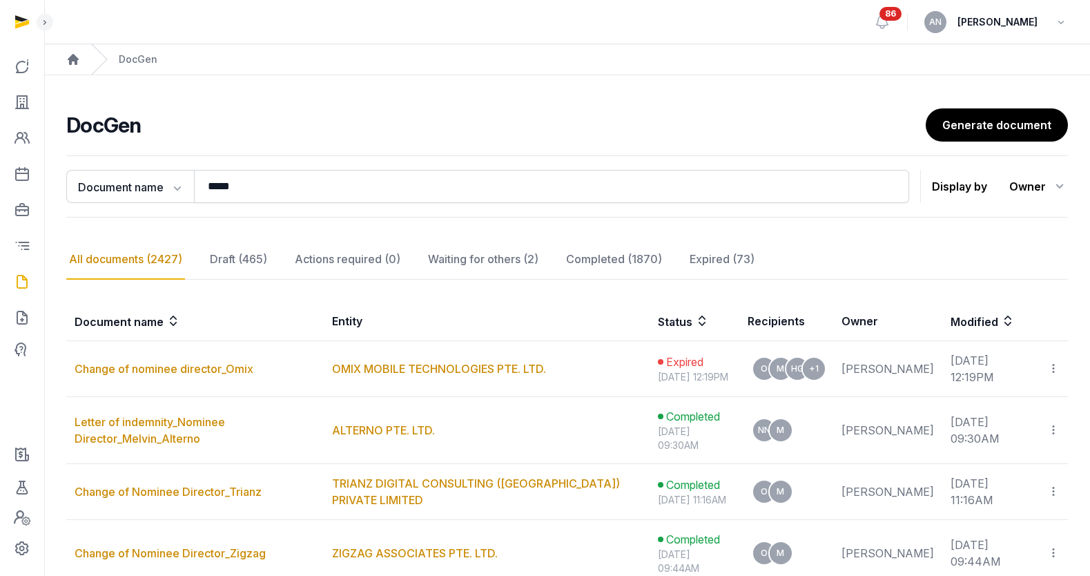
click at [368, 159] on div "Document name Document name Entity Recipient ***** Search Display by Owner All …" at bounding box center [567, 186] width 1002 height 62
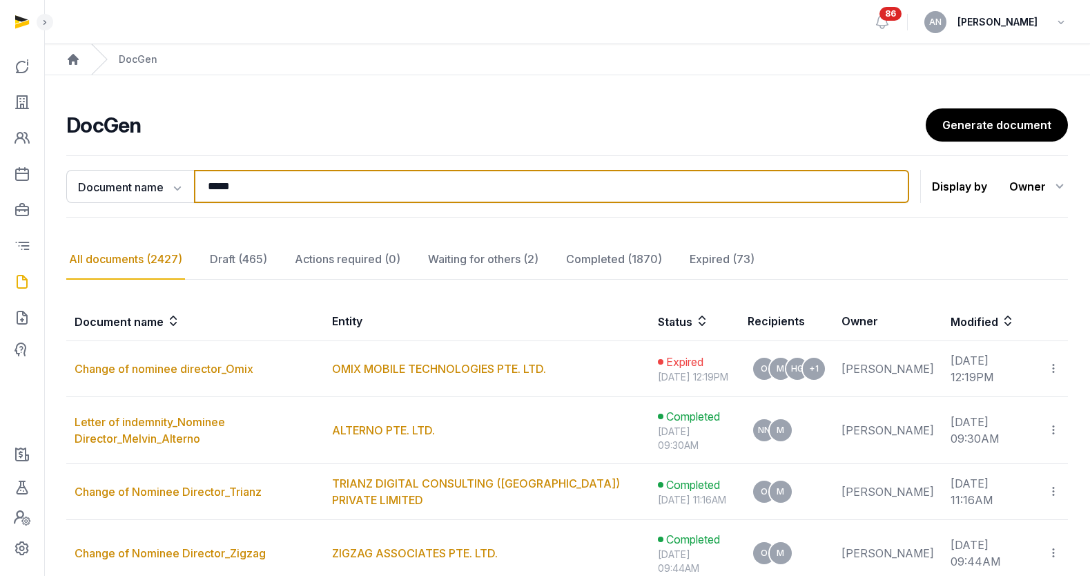
click at [335, 189] on input "*****" at bounding box center [551, 186] width 715 height 33
click at [336, 189] on input "*****" at bounding box center [551, 186] width 715 height 33
